Goal: Find specific page/section: Find specific page/section

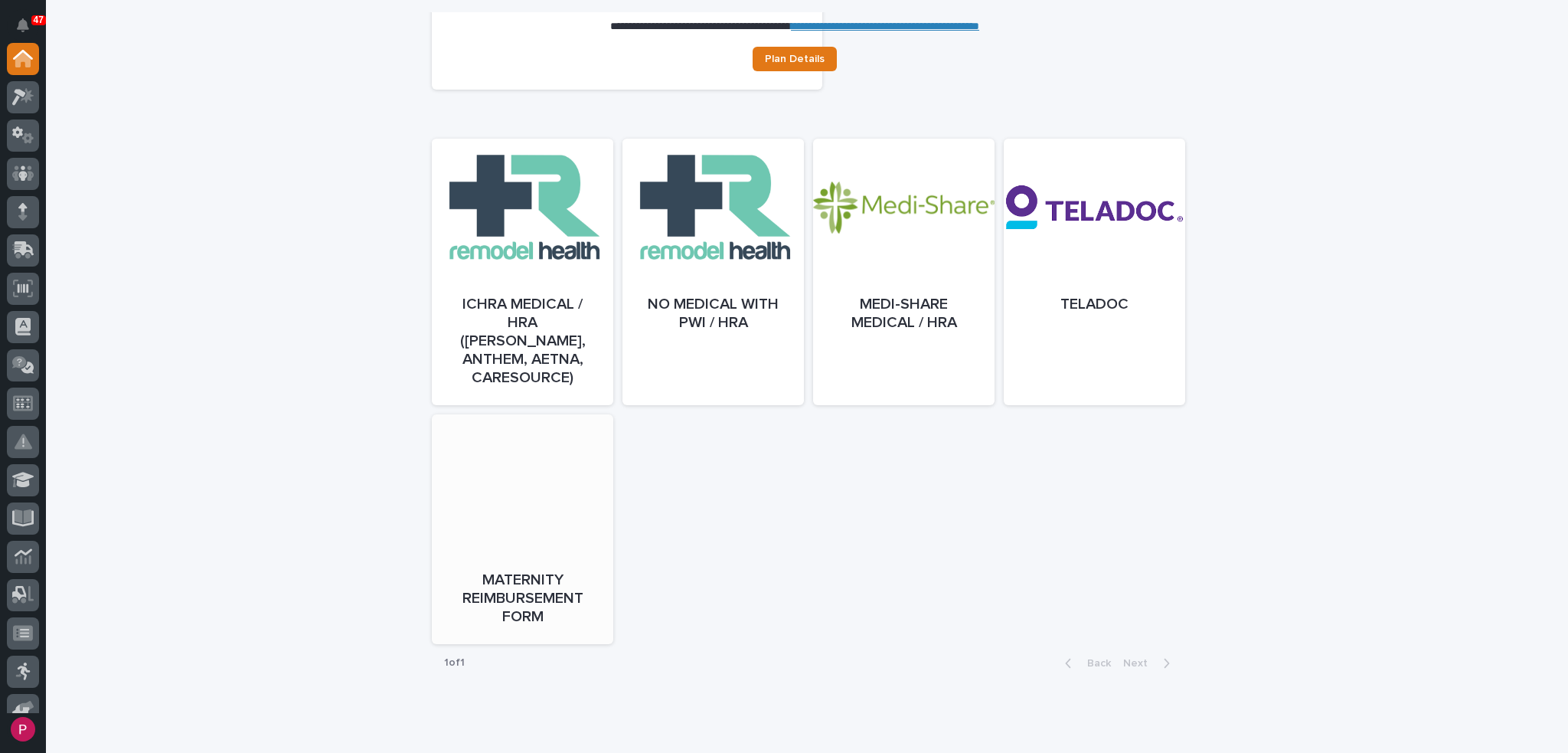
scroll to position [689, 0]
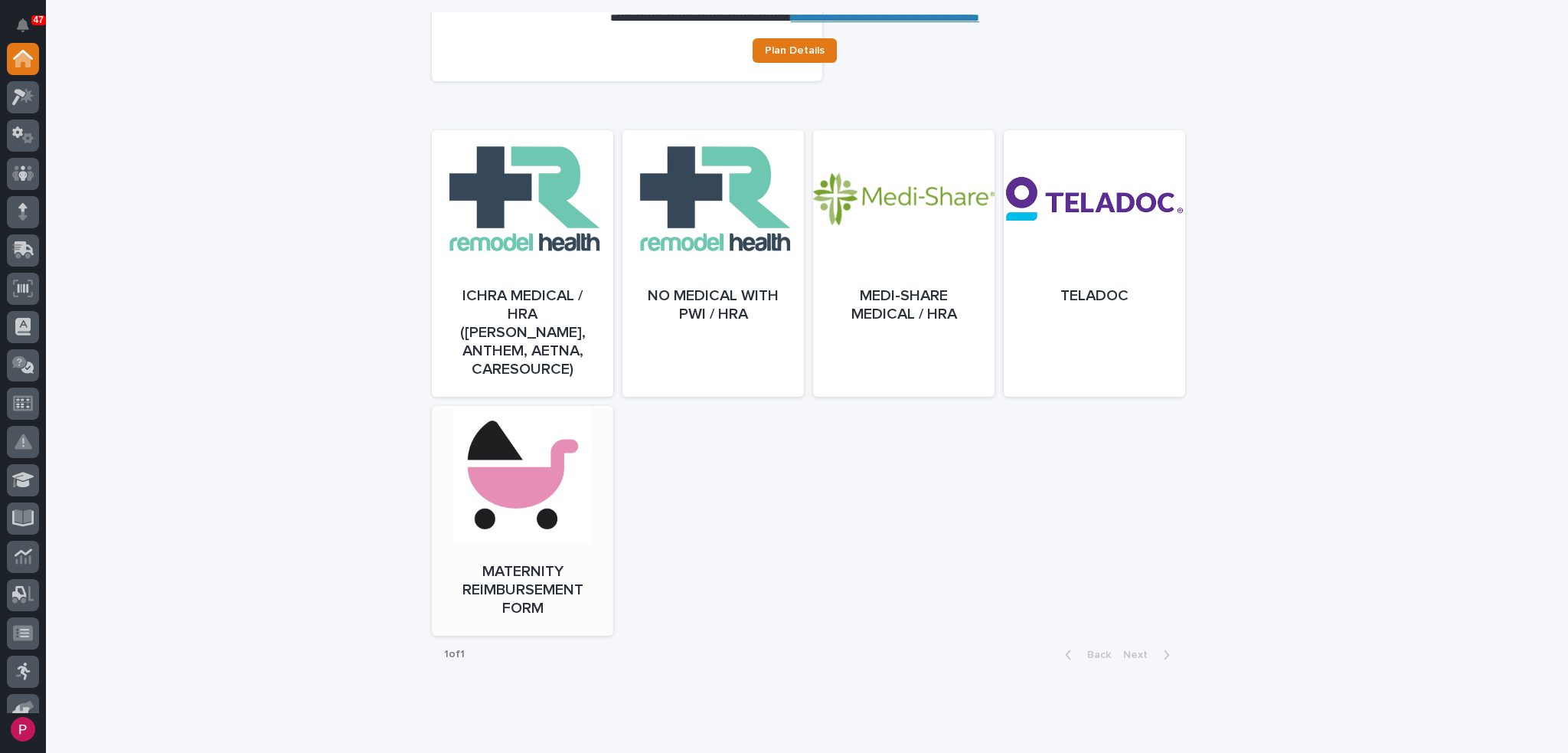
click at [518, 470] on link "Open" at bounding box center [522, 535] width 181 height 230
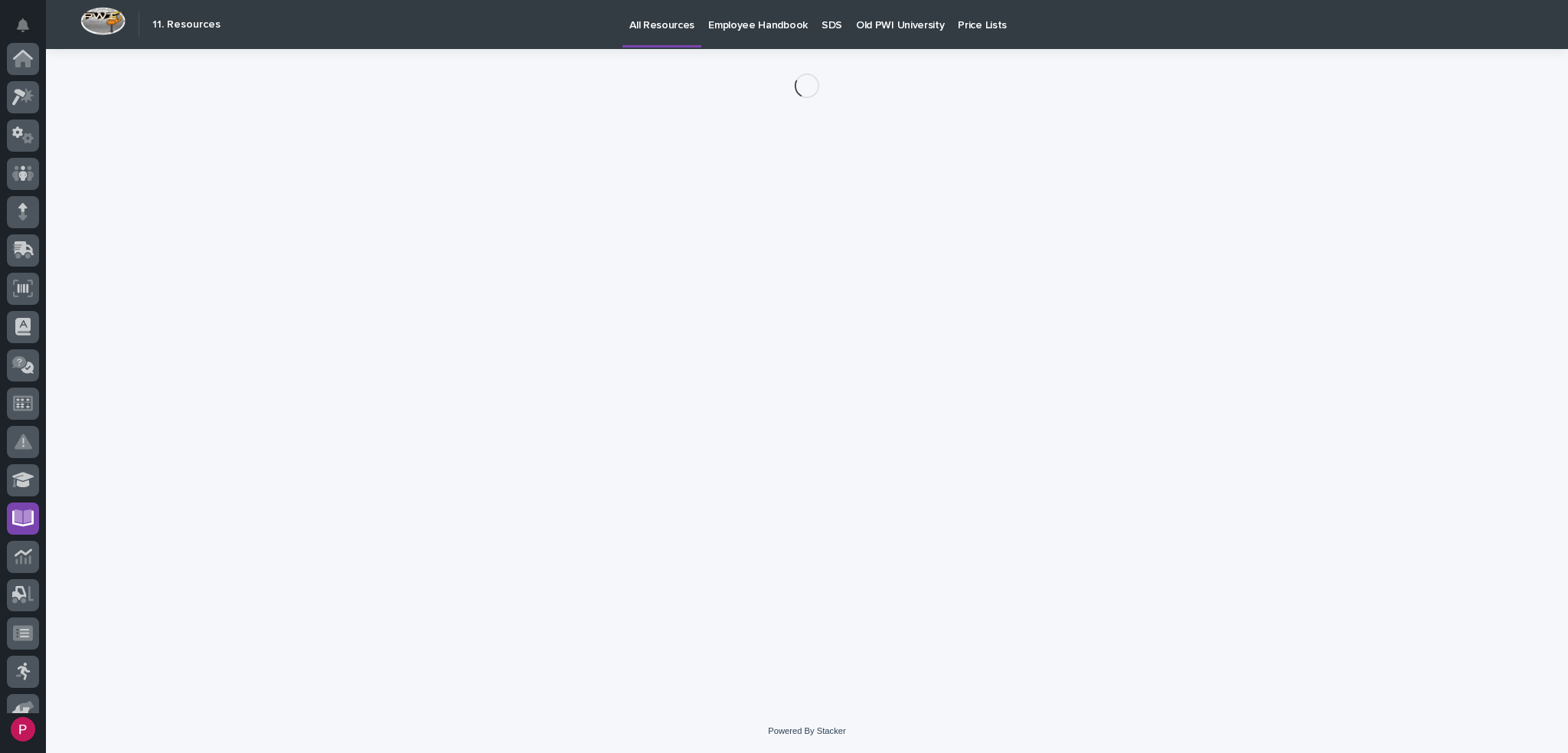
scroll to position [287, 0]
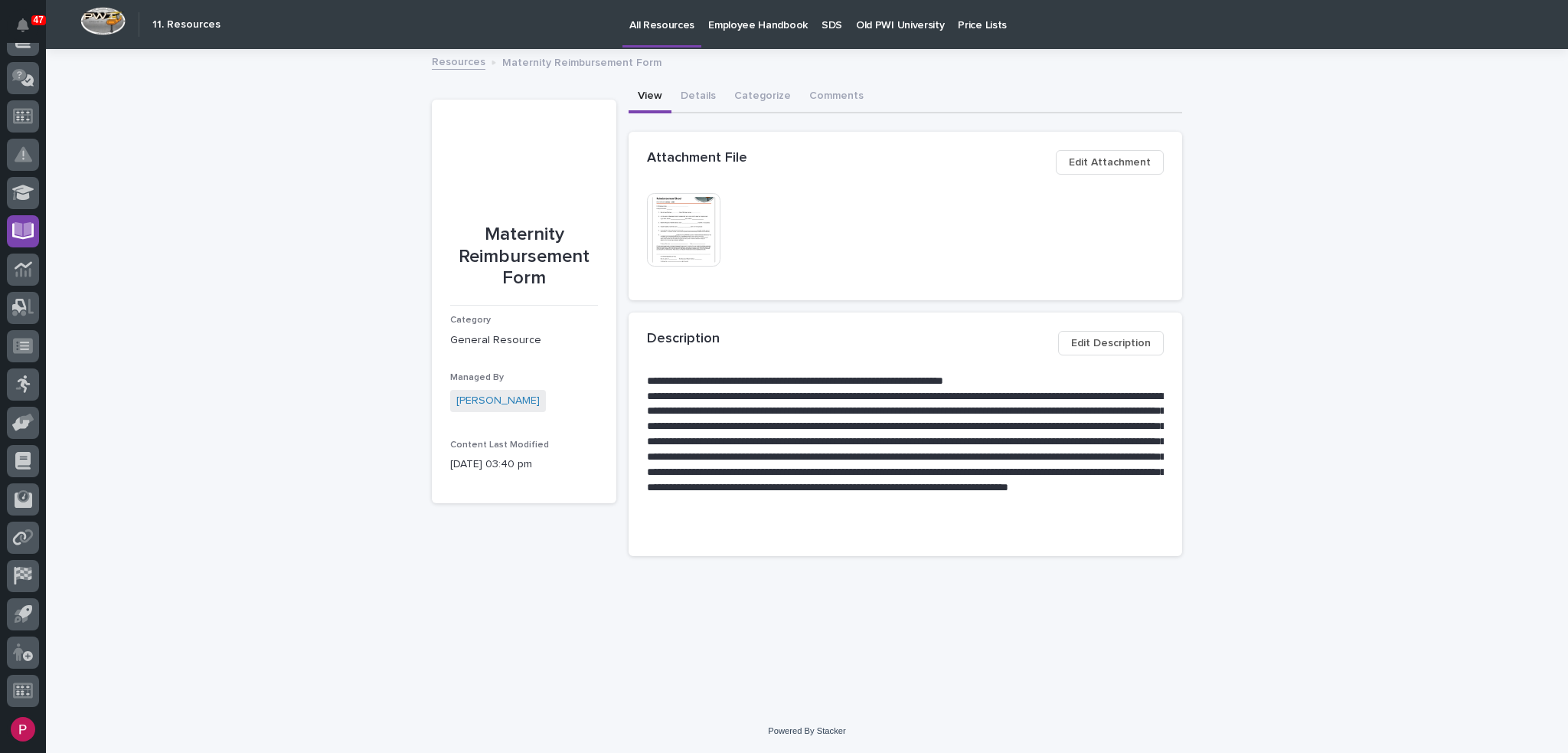
click at [682, 216] on img at bounding box center [684, 230] width 74 height 74
